Goal: Information Seeking & Learning: Learn about a topic

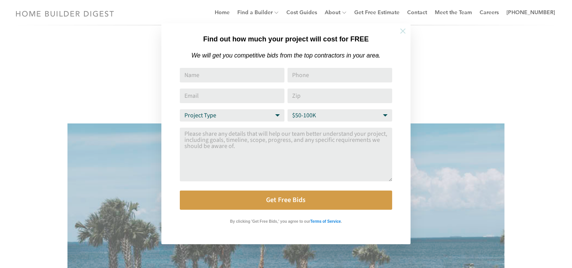
click at [407, 33] on icon at bounding box center [403, 31] width 8 height 8
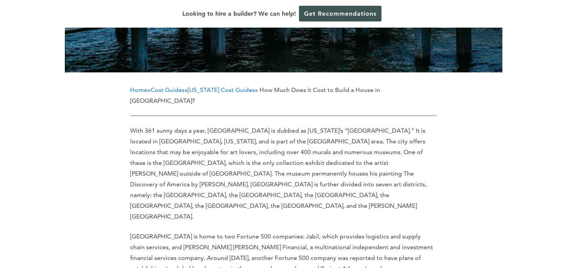
scroll to position [307, 0]
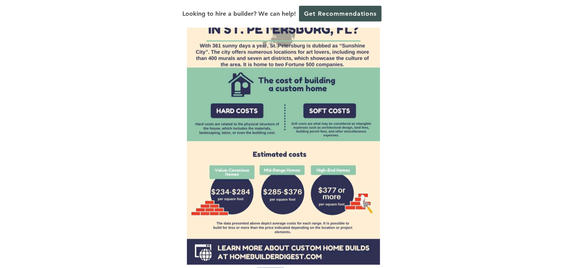
scroll to position [767, 0]
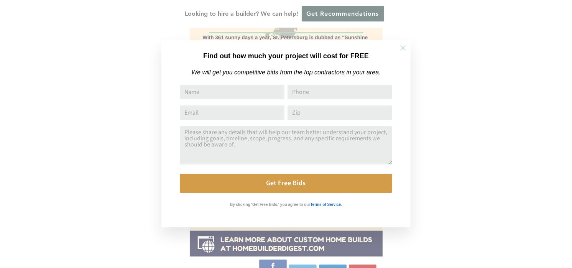
click at [408, 46] on button at bounding box center [403, 48] width 27 height 27
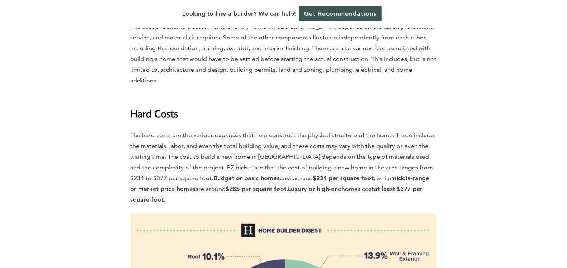
scroll to position [1304, 0]
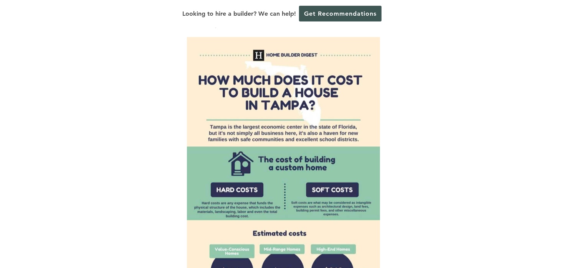
scroll to position [575, 0]
